Goal: Task Accomplishment & Management: Manage account settings

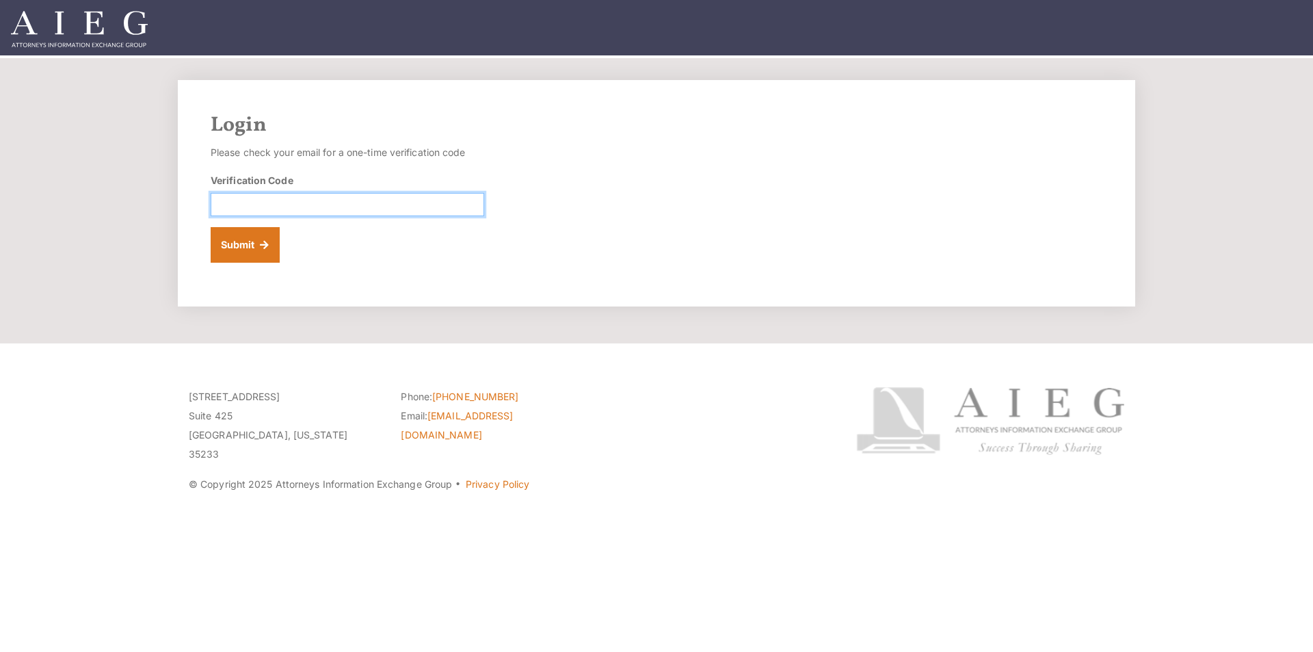
click at [294, 198] on input "Verification Code" at bounding box center [348, 204] width 274 height 23
click at [289, 204] on input "Verification Code" at bounding box center [348, 204] width 274 height 23
paste input "437258"
type input "437258"
click at [253, 251] on button "Submit" at bounding box center [245, 245] width 69 height 36
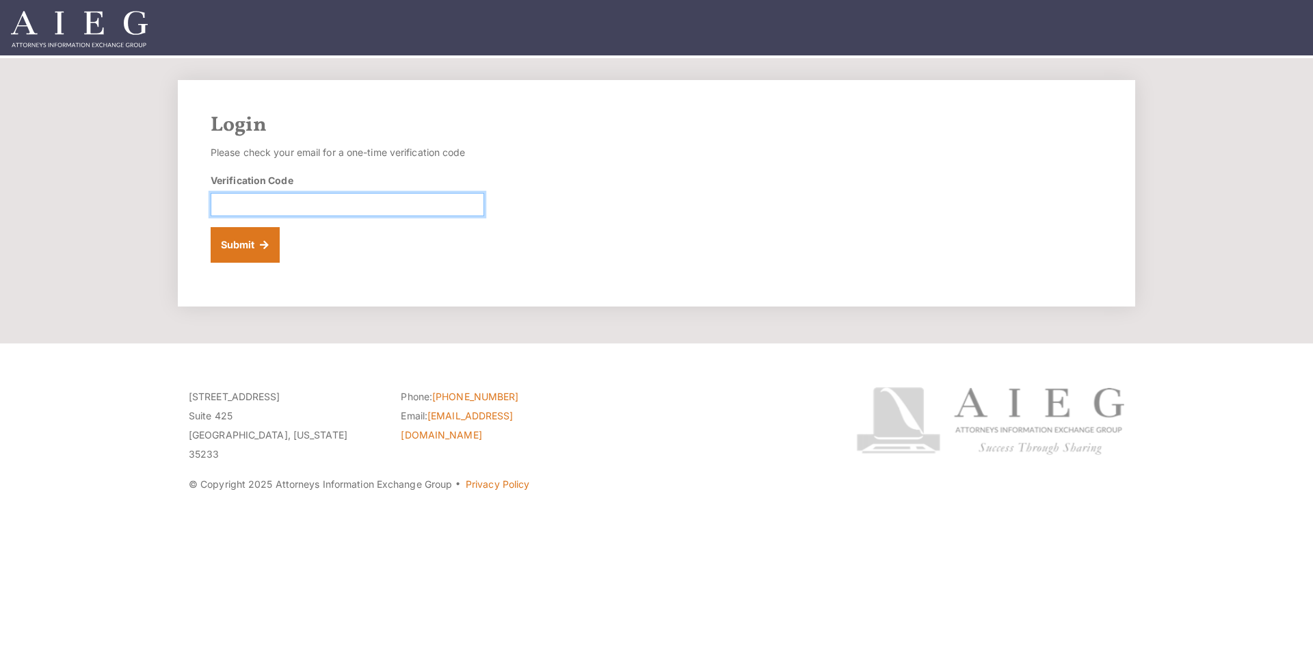
click at [280, 197] on input "Verification Code" at bounding box center [348, 204] width 274 height 23
paste input "437258"
type input "437258"
click at [253, 237] on button "Submit" at bounding box center [245, 245] width 69 height 36
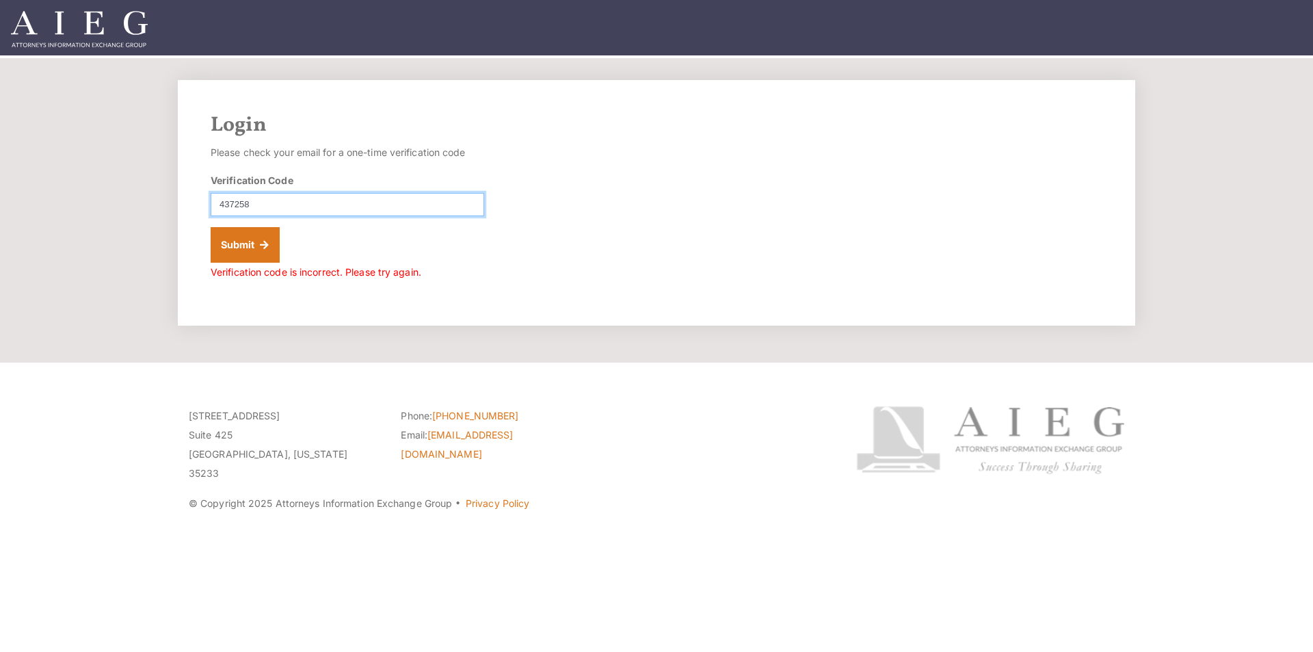
drag, startPoint x: 276, startPoint y: 207, endPoint x: 173, endPoint y: 196, distance: 103.2
click at [179, 196] on div "Login Please check your email for a one-time verification code Verification Cod…" at bounding box center [657, 203] width 958 height 246
click at [849, 220] on div "Login Please check your email for a one-time verification code Verification Cod…" at bounding box center [657, 203] width 958 height 246
click at [246, 207] on input "Verification Code" at bounding box center [348, 204] width 274 height 23
paste input "155503"
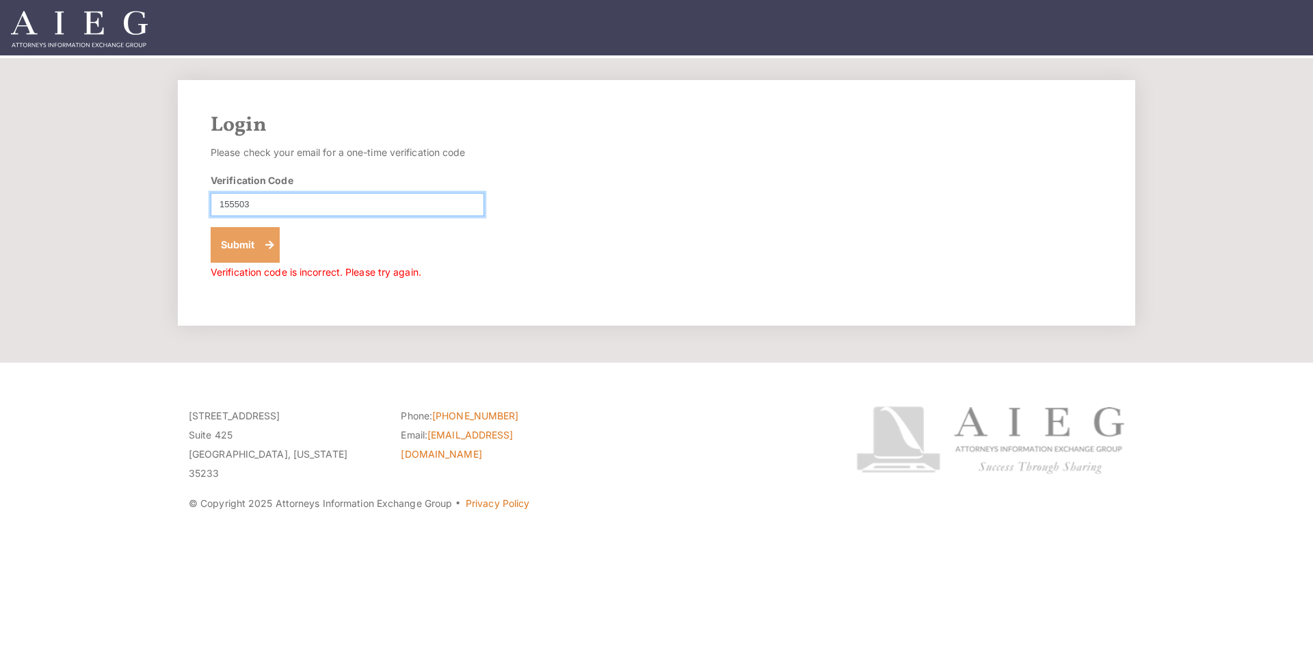
type input "155503"
click at [250, 246] on button "Submit" at bounding box center [245, 245] width 69 height 36
